Goal: Task Accomplishment & Management: Complete application form

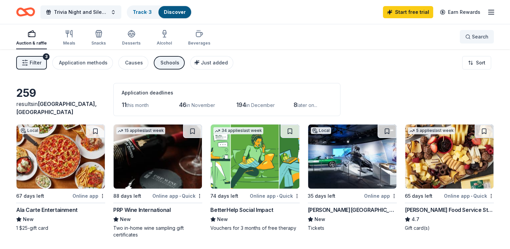
click at [481, 31] on button "Search" at bounding box center [477, 36] width 34 height 13
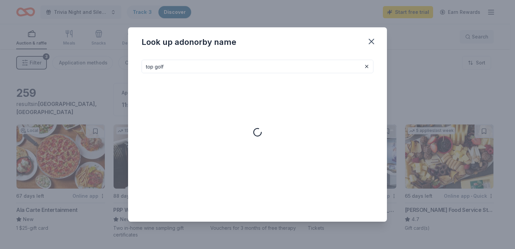
type input "top golf"
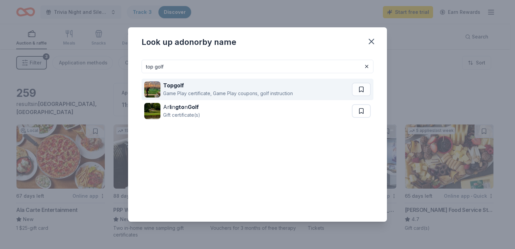
click at [268, 97] on div "Topgolf Game Play certificate, Game Play coupons, golf instruction" at bounding box center [248, 90] width 208 height 22
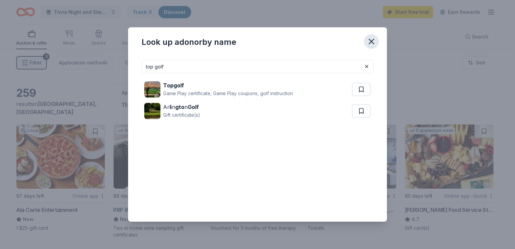
click at [371, 42] on icon "button" at bounding box center [371, 41] width 5 height 5
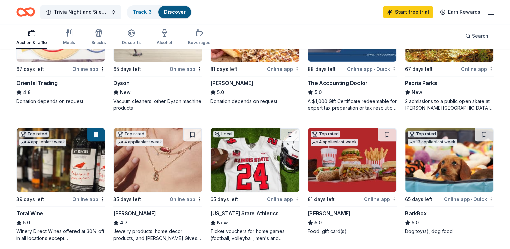
scroll to position [296, 0]
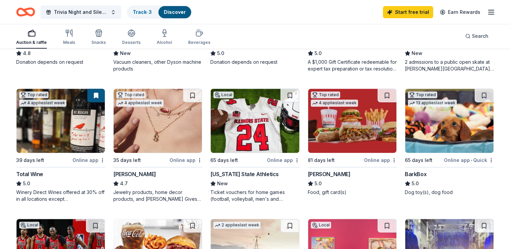
click at [415, 175] on div "BarkBox" at bounding box center [416, 174] width 22 height 8
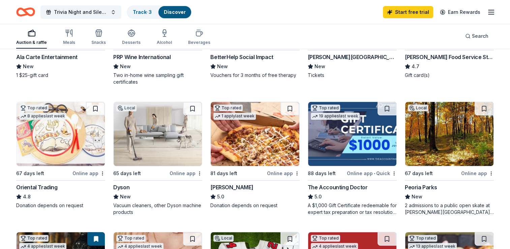
scroll to position [0, 0]
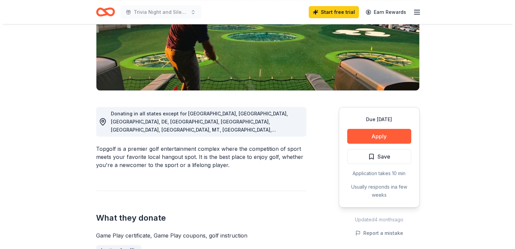
scroll to position [117, 0]
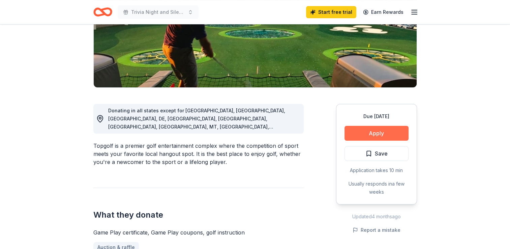
click at [386, 137] on button "Apply" at bounding box center [377, 133] width 64 height 15
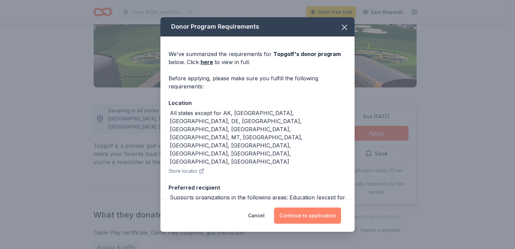
click at [310, 217] on button "Continue to application" at bounding box center [307, 215] width 67 height 16
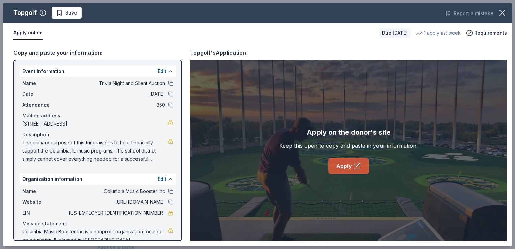
click at [347, 160] on link "Apply" at bounding box center [348, 166] width 41 height 16
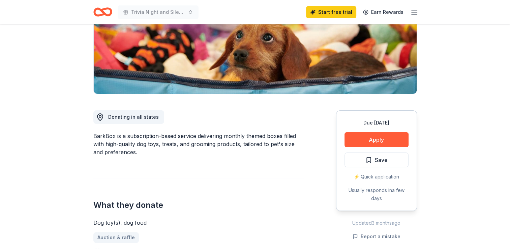
scroll to position [115, 0]
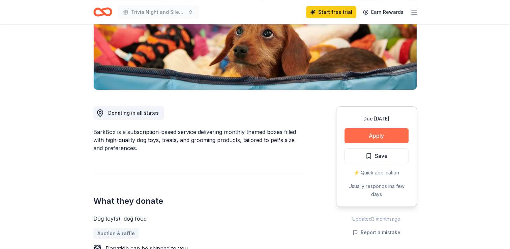
click at [385, 133] on button "Apply" at bounding box center [377, 135] width 64 height 15
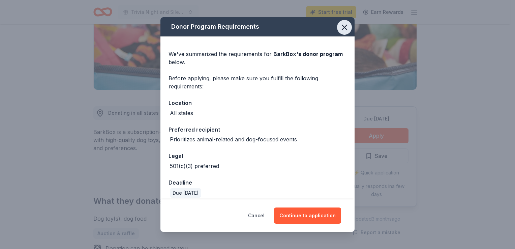
click at [340, 29] on icon "button" at bounding box center [344, 27] width 9 height 9
